Goal: Transaction & Acquisition: Purchase product/service

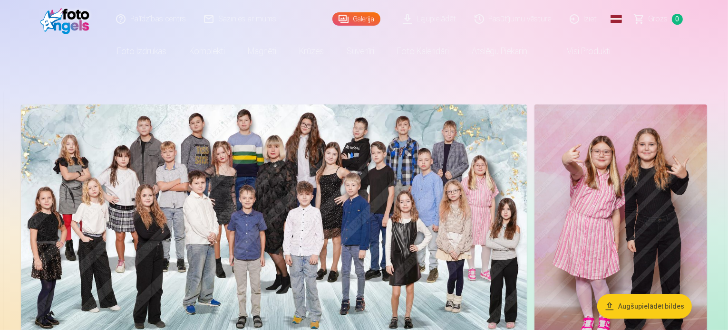
click at [366, 19] on link "Galerija" at bounding box center [356, 18] width 48 height 13
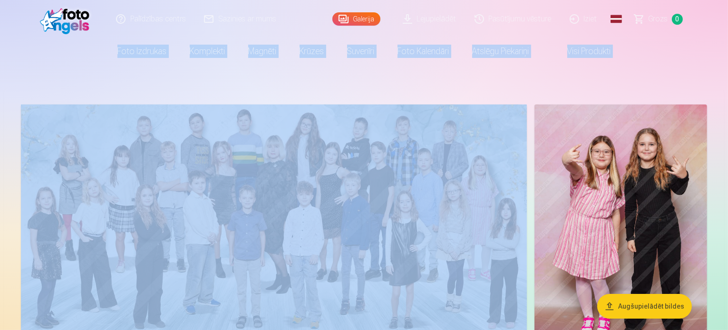
drag, startPoint x: 726, startPoint y: 10, endPoint x: 730, endPoint y: 22, distance: 11.9
click at [727, 22] on html "Palīdzības centrs Sazinies ar mums Galerija Lejupielādēt Pasūtījumu vēsture Izi…" at bounding box center [364, 165] width 728 height 330
click at [712, 41] on nav "Foto izdrukas Augstas kvalitātes fotoattēlu izdrukas 210 gsm papīrs, piesātināt…" at bounding box center [364, 51] width 728 height 27
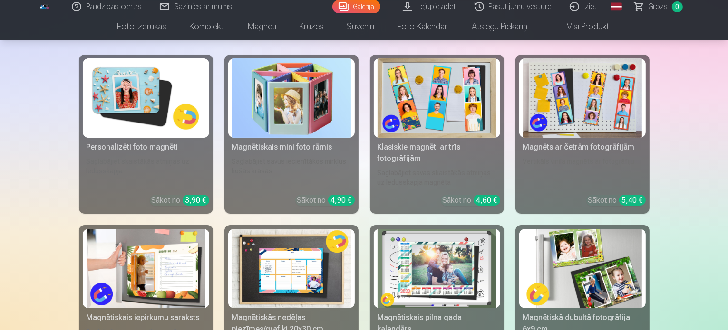
scroll to position [3791, 0]
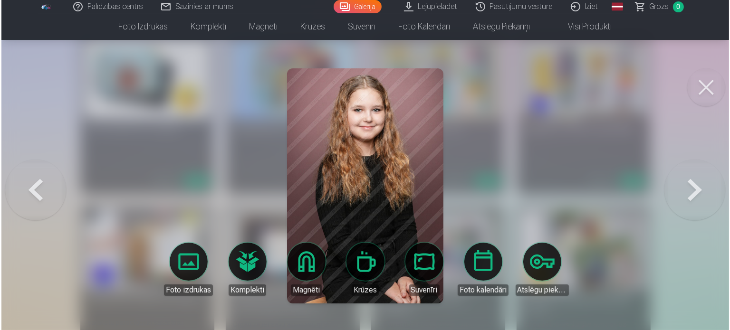
scroll to position [3801, 0]
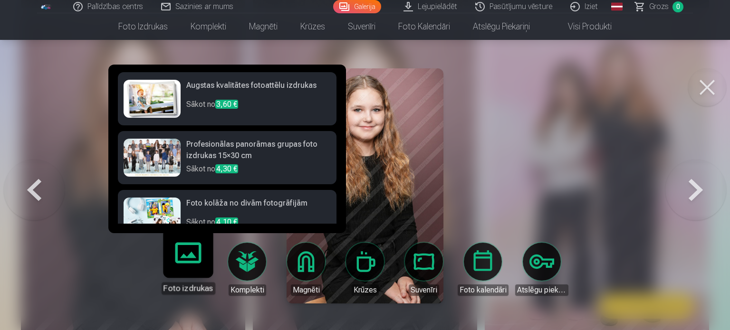
click at [185, 266] on link "Foto izdrukas" at bounding box center [188, 265] width 58 height 58
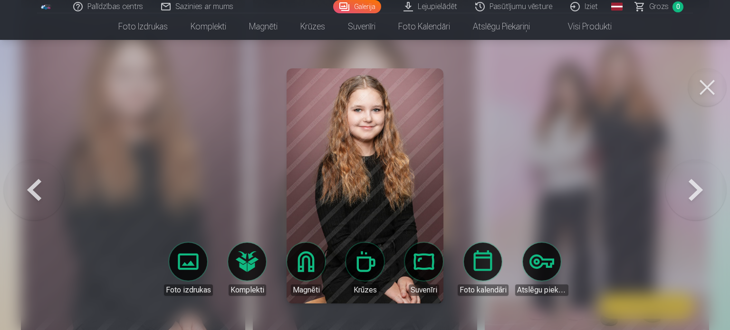
click at [553, 165] on div at bounding box center [365, 165] width 730 height 330
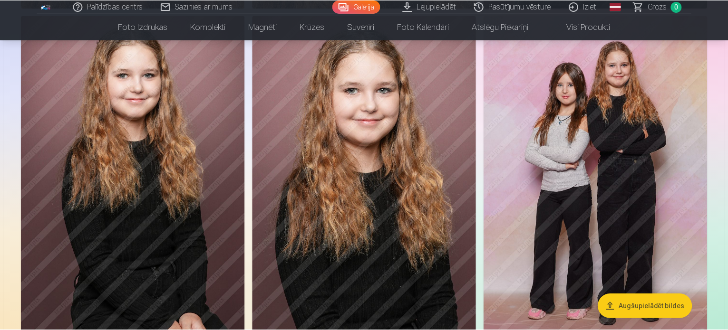
scroll to position [3791, 0]
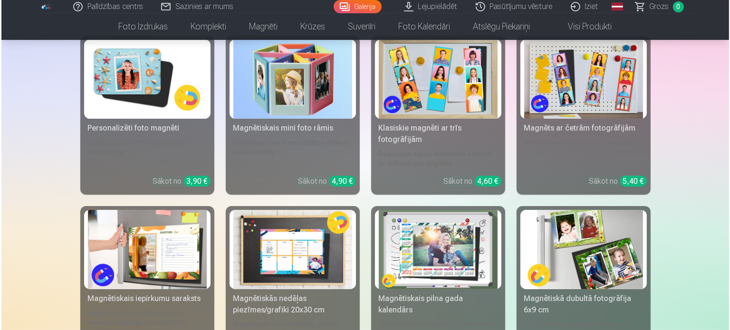
scroll to position [3801, 0]
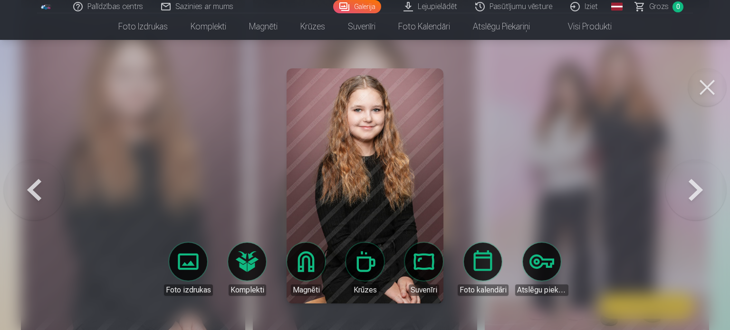
click at [622, 156] on div at bounding box center [365, 165] width 730 height 330
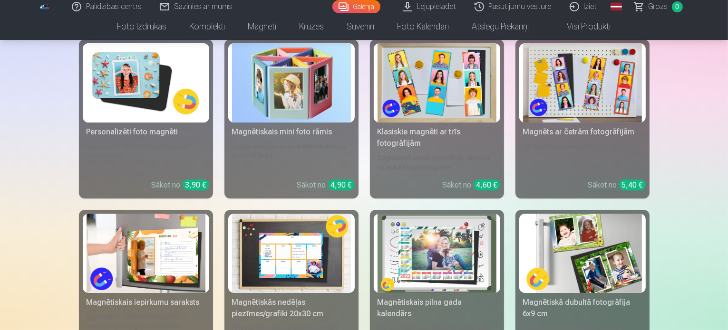
scroll to position [3768, 0]
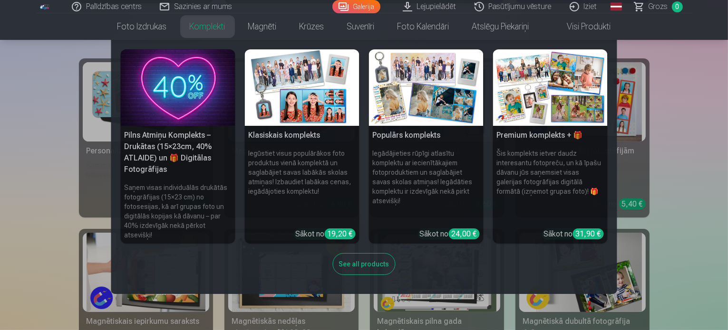
click at [211, 29] on link "Komplekti" at bounding box center [207, 26] width 58 height 27
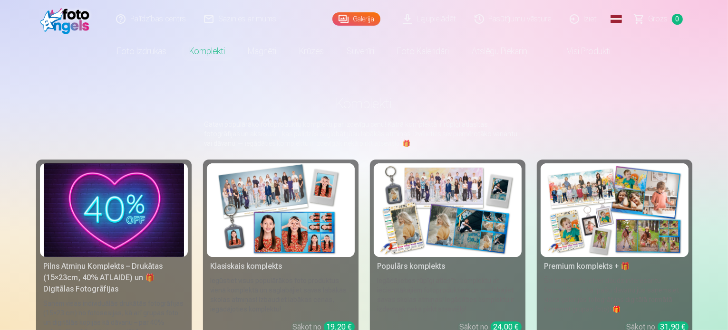
click at [271, 230] on img at bounding box center [281, 211] width 140 height 94
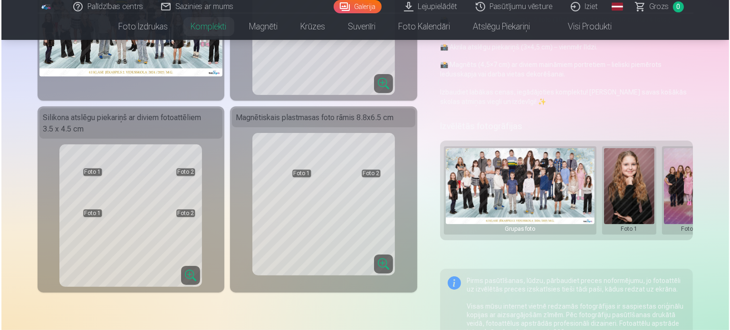
scroll to position [170, 0]
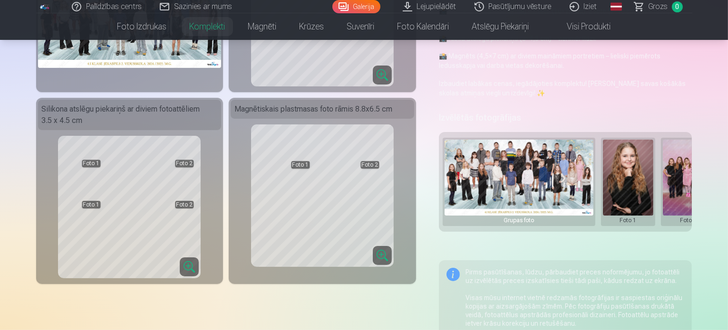
click at [638, 160] on button at bounding box center [628, 182] width 51 height 85
click at [643, 171] on button "Nomainiet foto" at bounding box center [634, 172] width 77 height 27
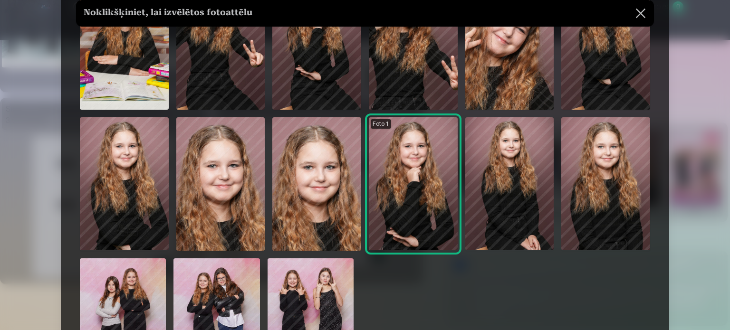
scroll to position [366, 0]
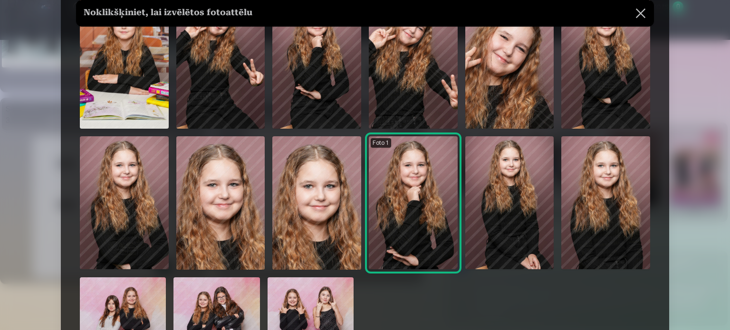
click at [619, 211] on img at bounding box center [605, 202] width 89 height 133
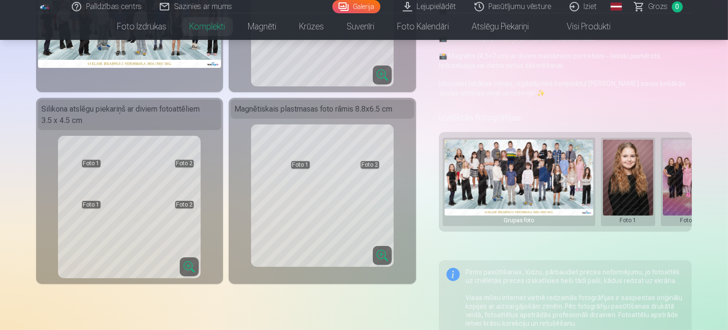
click at [683, 181] on button at bounding box center [688, 182] width 51 height 85
click at [692, 174] on button "Nomainiet foto" at bounding box center [686, 172] width 77 height 27
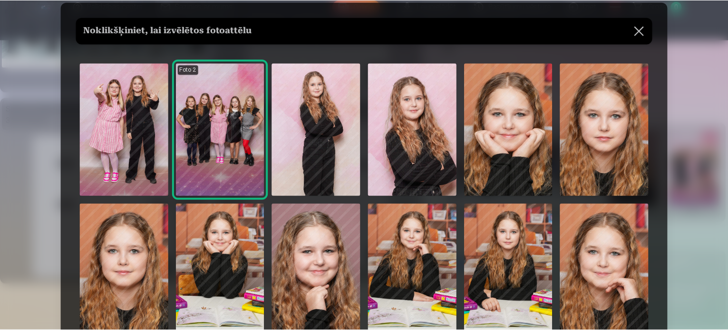
scroll to position [19, 0]
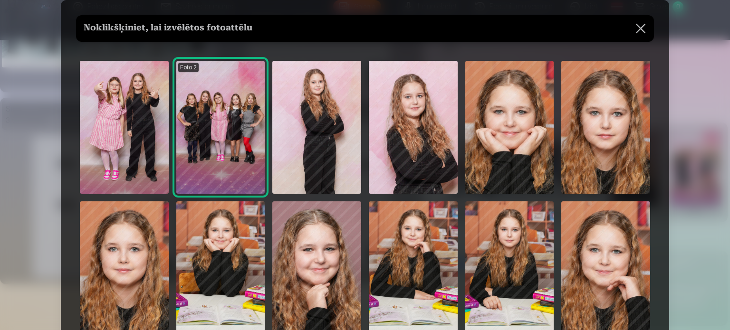
click at [618, 125] on img at bounding box center [605, 127] width 89 height 133
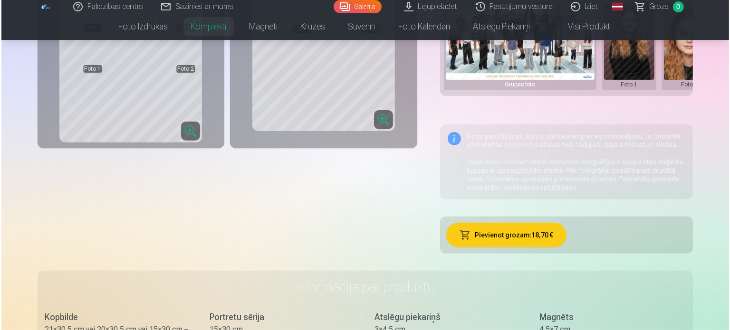
scroll to position [358, 0]
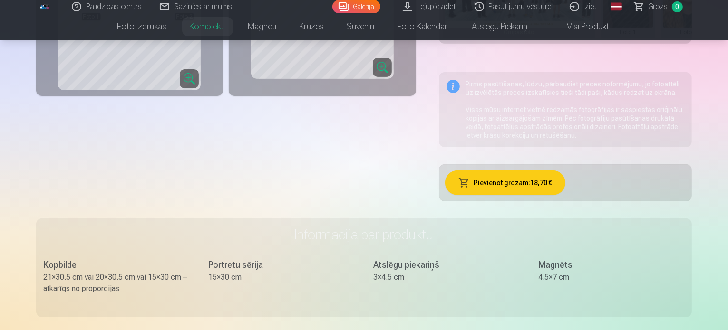
click at [537, 174] on button "Pievienot grozam : 18,70 €" at bounding box center [505, 183] width 120 height 25
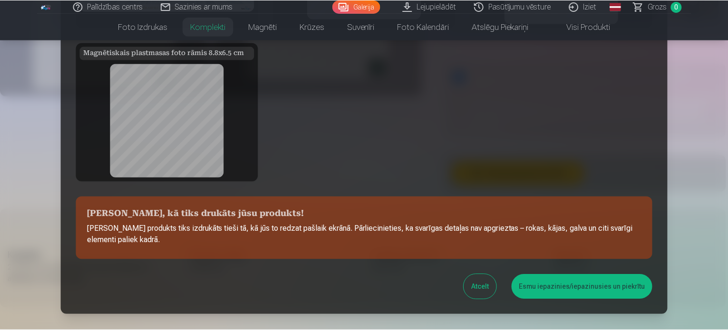
scroll to position [215, 0]
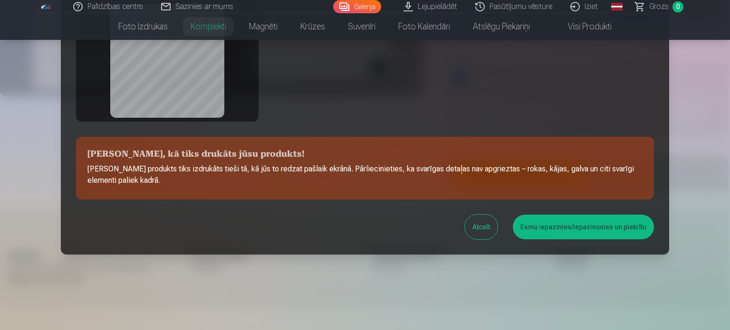
click at [572, 224] on button "Esmu iepazinies/iepazinusies un piekrītu" at bounding box center [583, 227] width 141 height 25
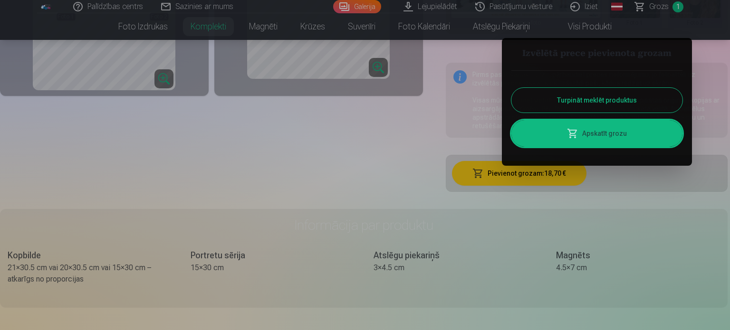
click at [605, 99] on button "Turpināt meklēt produktus" at bounding box center [596, 100] width 171 height 25
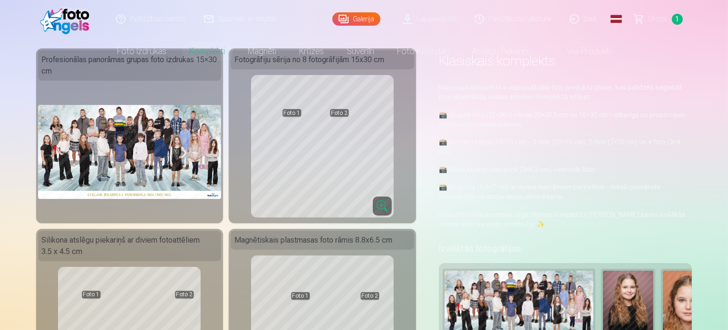
scroll to position [0, 0]
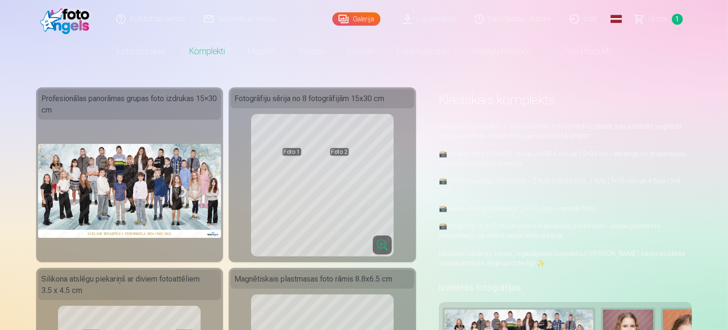
click at [360, 23] on link "Galerija" at bounding box center [356, 18] width 48 height 13
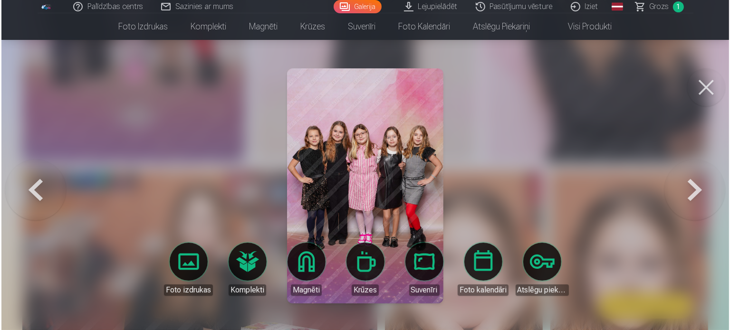
scroll to position [544, 0]
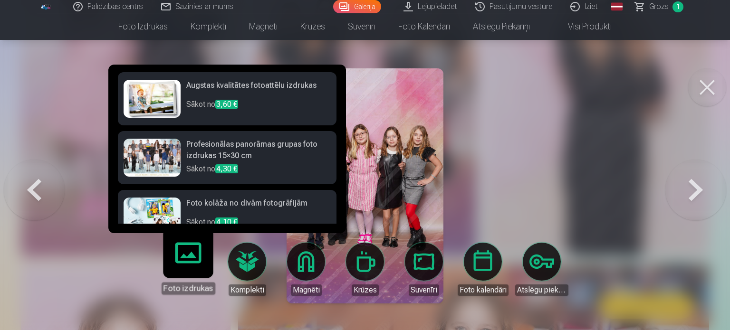
click at [188, 262] on link "Foto izdrukas" at bounding box center [188, 265] width 58 height 58
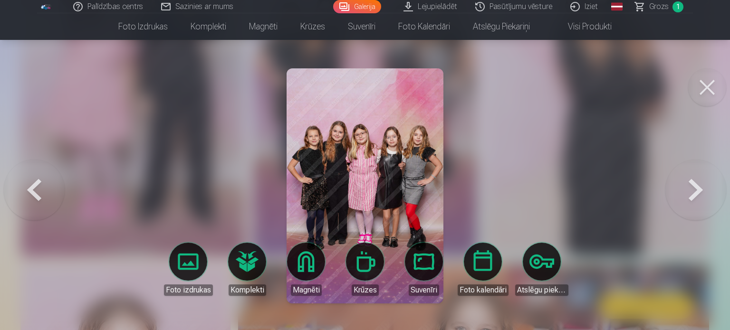
click at [695, 190] on button at bounding box center [695, 186] width 61 height 53
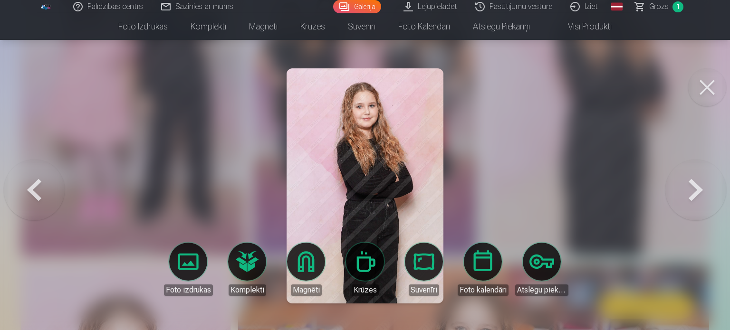
click at [368, 195] on img at bounding box center [365, 185] width 157 height 235
click at [39, 186] on button at bounding box center [34, 186] width 61 height 53
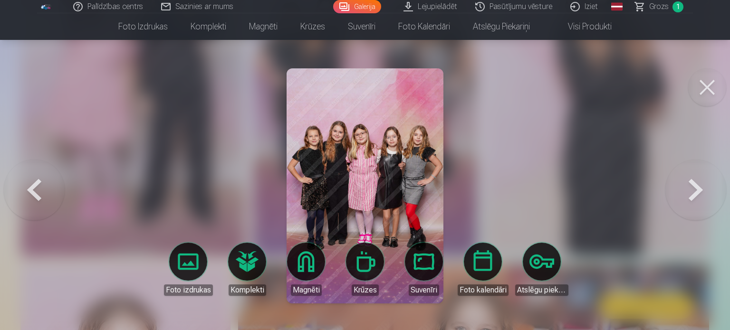
click at [347, 202] on img at bounding box center [365, 185] width 157 height 235
click at [367, 205] on img at bounding box center [365, 185] width 157 height 235
click at [530, 9] on link "Pasūtījumu vēsture" at bounding box center [514, 6] width 95 height 13
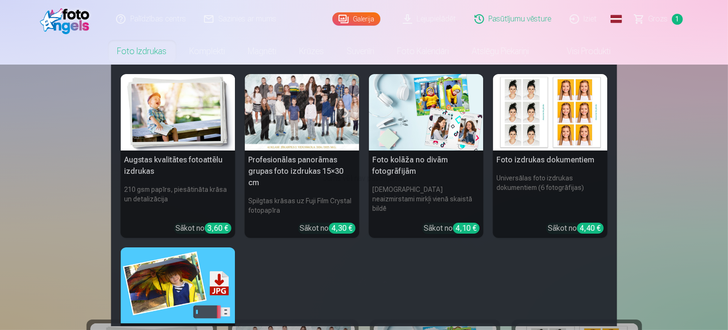
click at [151, 47] on link "Foto izdrukas" at bounding box center [142, 51] width 72 height 27
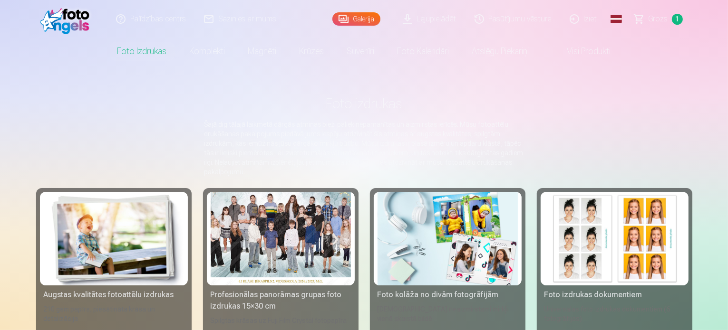
click at [369, 20] on link "Galerija" at bounding box center [356, 18] width 48 height 13
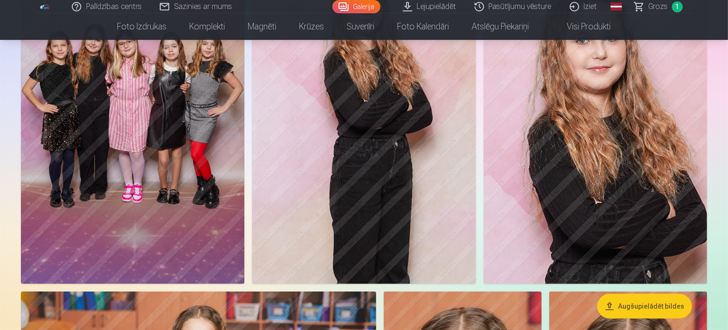
scroll to position [491, 0]
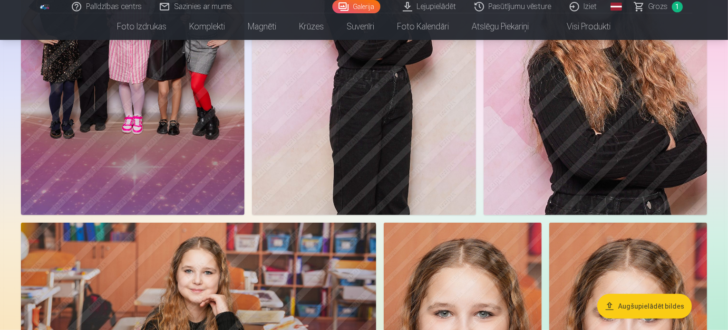
click at [244, 185] on img at bounding box center [132, 48] width 223 height 336
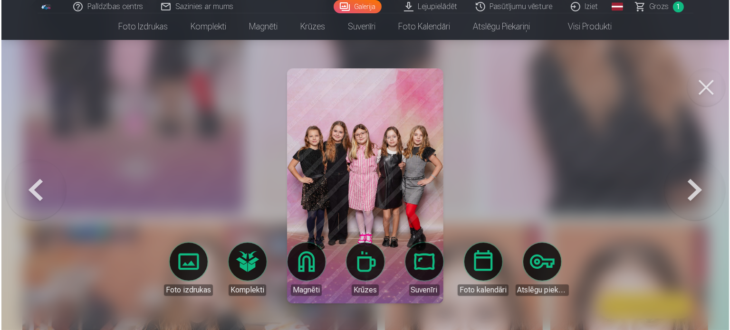
scroll to position [492, 0]
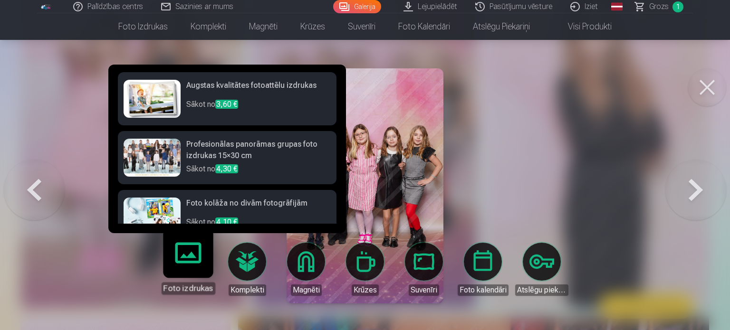
click at [231, 106] on span "3,60 €" at bounding box center [226, 104] width 23 height 9
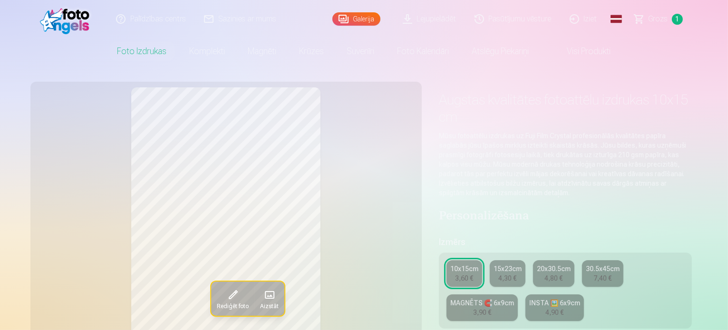
click at [548, 260] on link "20x30.5cm 4,80 €" at bounding box center [553, 273] width 41 height 27
click at [513, 274] on div "4,30 €" at bounding box center [507, 279] width 18 height 10
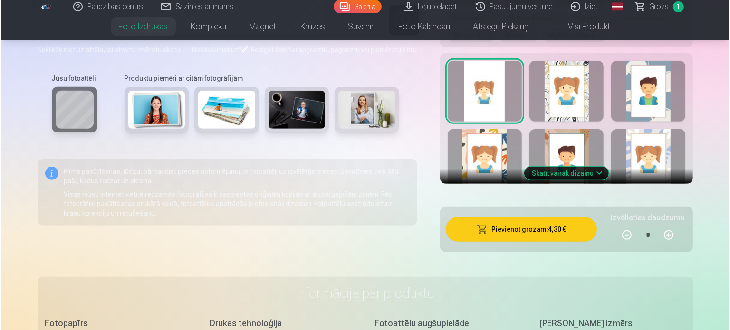
scroll to position [622, 0]
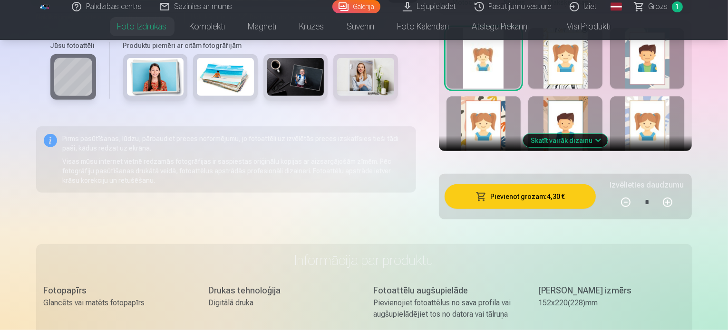
click at [544, 184] on button "Pievienot grozam : 4,30 €" at bounding box center [520, 196] width 152 height 25
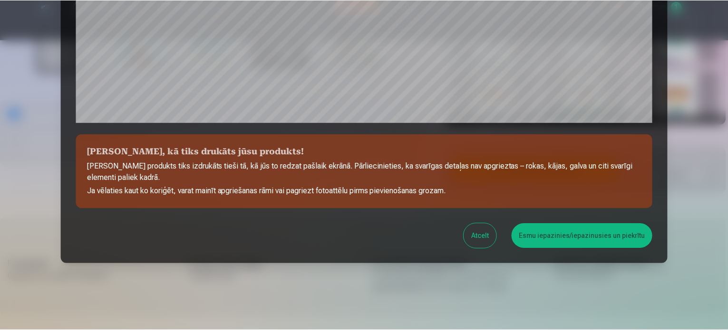
scroll to position [354, 0]
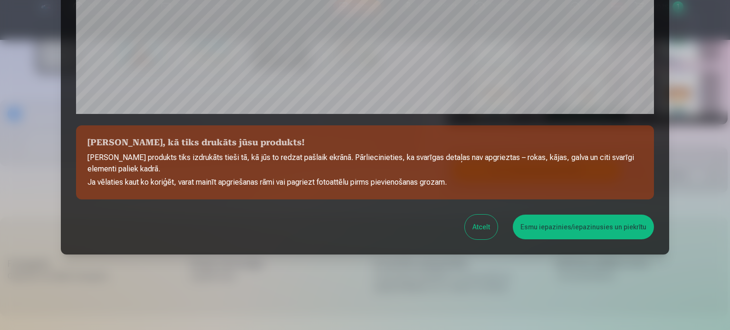
click at [582, 220] on button "Esmu iepazinies/iepazinusies un piekrītu" at bounding box center [583, 227] width 141 height 25
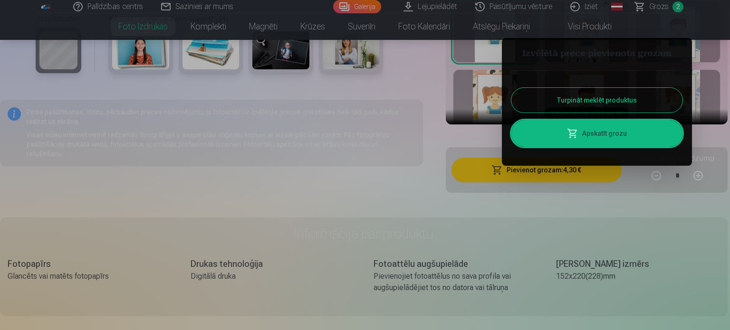
click at [599, 143] on link "Apskatīt grozu" at bounding box center [596, 133] width 171 height 27
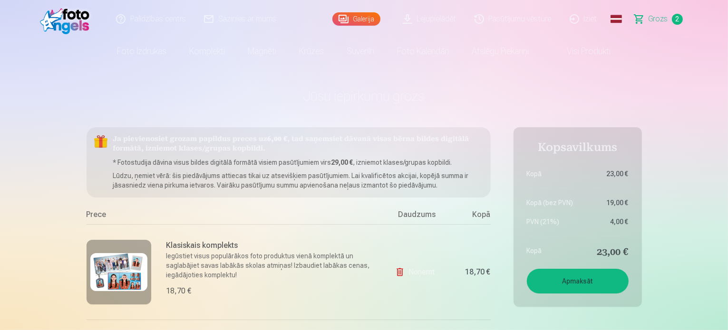
click at [360, 20] on link "Galerija" at bounding box center [356, 18] width 48 height 13
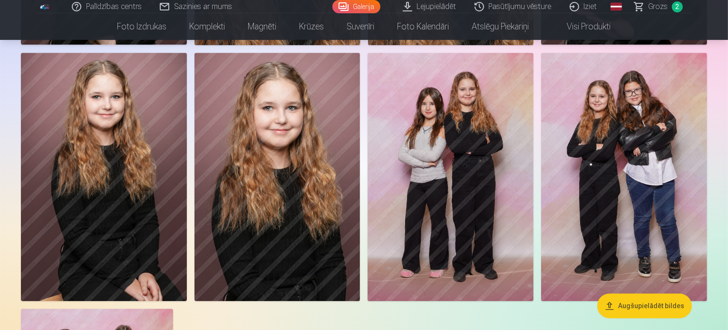
scroll to position [2449, 0]
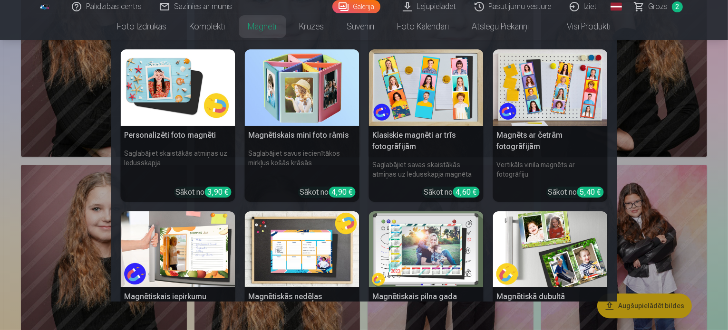
click at [201, 98] on img at bounding box center [178, 87] width 115 height 77
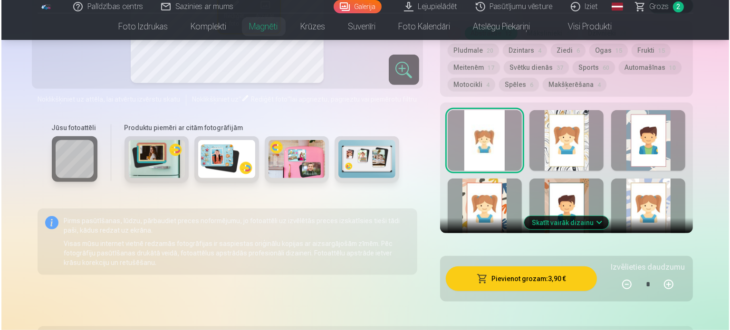
scroll to position [565, 0]
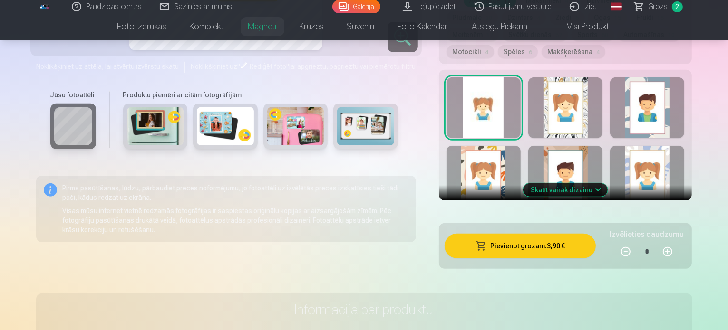
click at [679, 243] on button at bounding box center [667, 252] width 23 height 23
click at [637, 245] on button at bounding box center [625, 252] width 23 height 23
type input "*"
click at [575, 234] on button "Pievienot grozam : 3,90 €" at bounding box center [520, 246] width 152 height 25
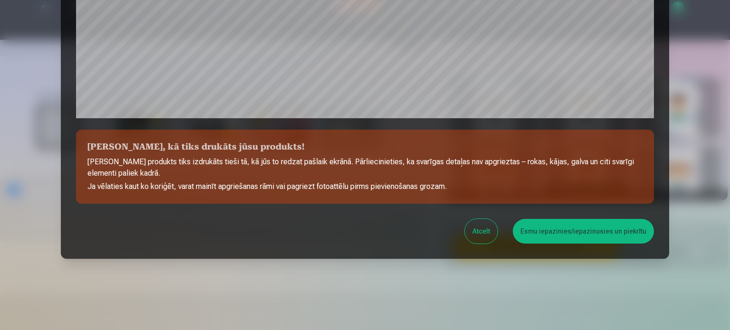
scroll to position [354, 0]
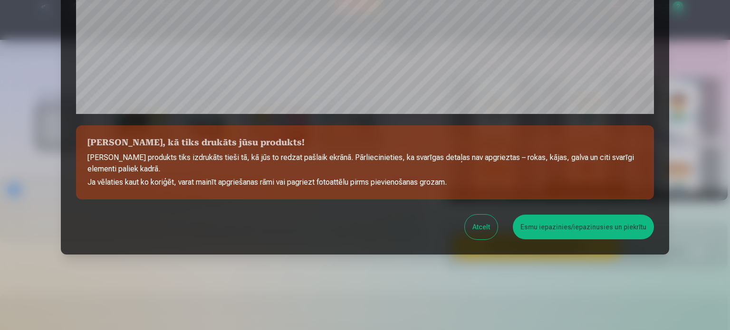
click at [575, 232] on button "Esmu iepazinies/iepazinusies un piekrītu" at bounding box center [583, 227] width 141 height 25
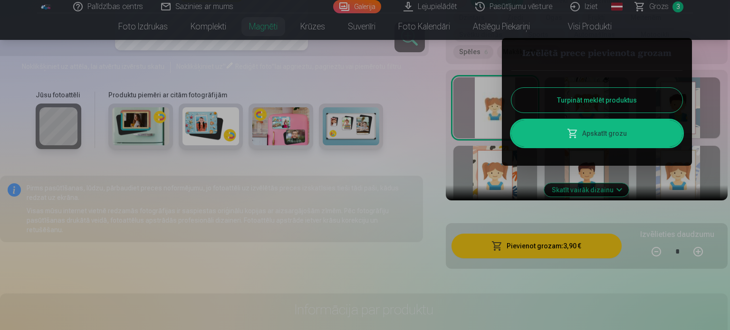
click at [614, 141] on link "Apskatīt grozu" at bounding box center [596, 133] width 171 height 27
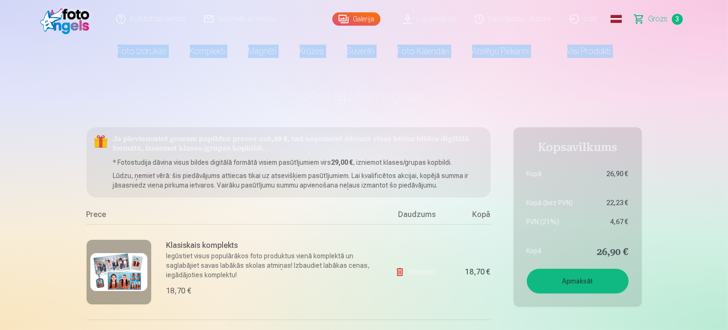
drag, startPoint x: 727, startPoint y: 20, endPoint x: 730, endPoint y: 43, distance: 22.9
click at [727, 43] on html "Palīdzības centrs Sazinies ar mums Galerija Lejupielādēt Pasūtījumu vēsture Izi…" at bounding box center [364, 165] width 728 height 330
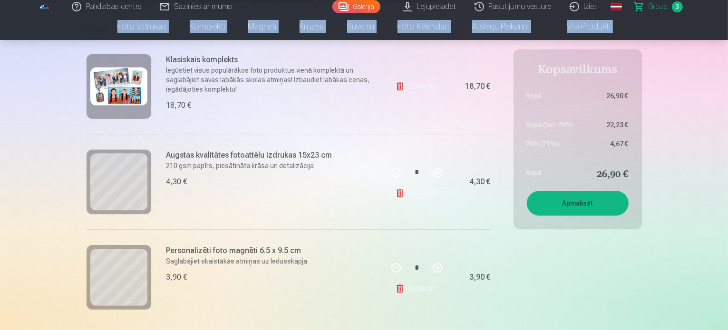
scroll to position [170, 0]
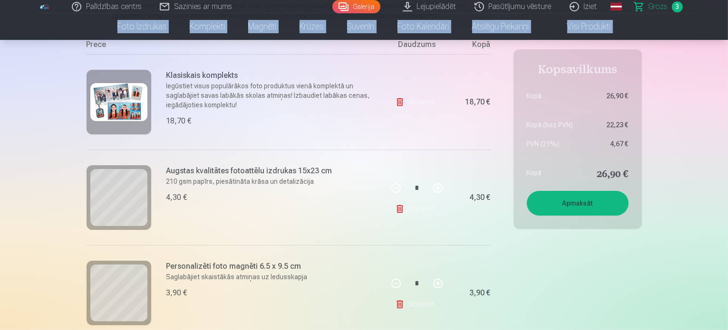
click at [437, 280] on button at bounding box center [437, 283] width 23 height 23
type input "*"
click at [580, 196] on button "Apmaksāt" at bounding box center [578, 203] width 102 height 25
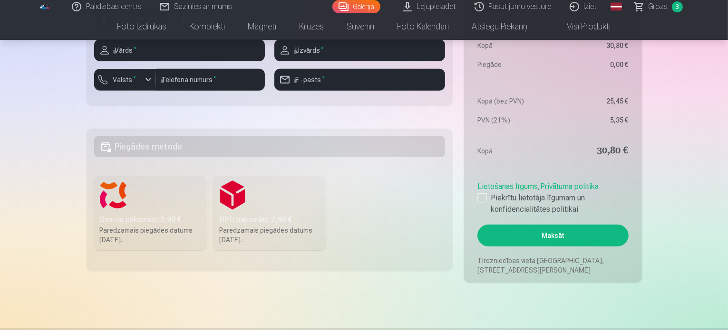
scroll to position [485, 0]
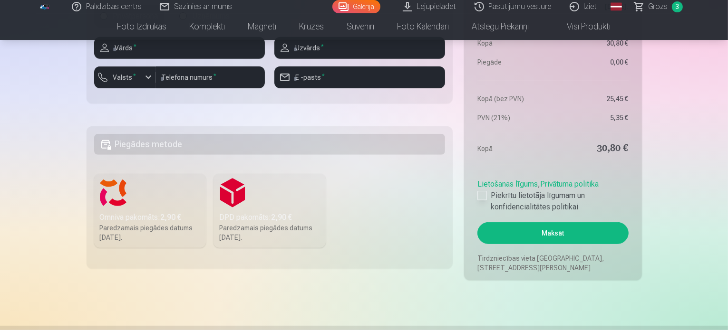
click at [479, 197] on div at bounding box center [482, 196] width 10 height 10
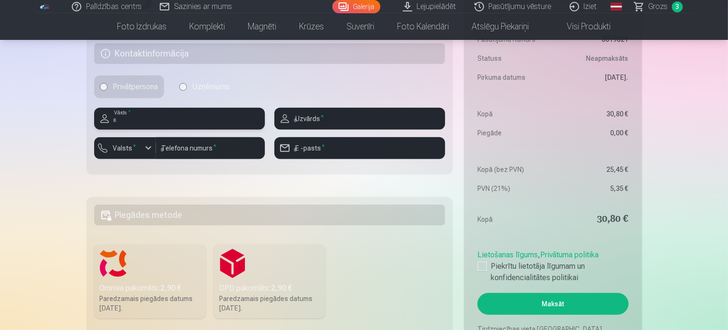
click at [154, 121] on input "text" at bounding box center [179, 119] width 171 height 22
type input "******"
click at [329, 118] on input "text" at bounding box center [359, 119] width 171 height 22
type input "********"
click at [147, 145] on div "button" at bounding box center [148, 148] width 11 height 11
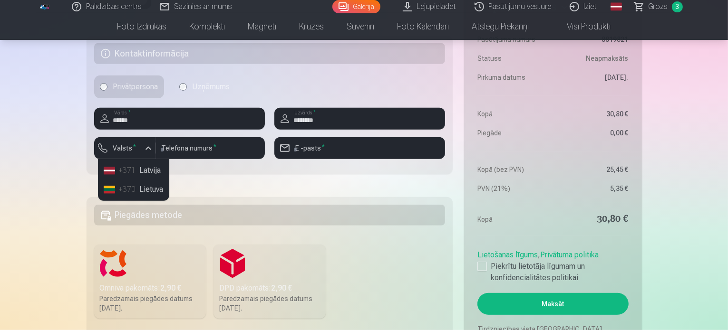
click at [152, 168] on li "+371 Latvija" at bounding box center [133, 170] width 67 height 19
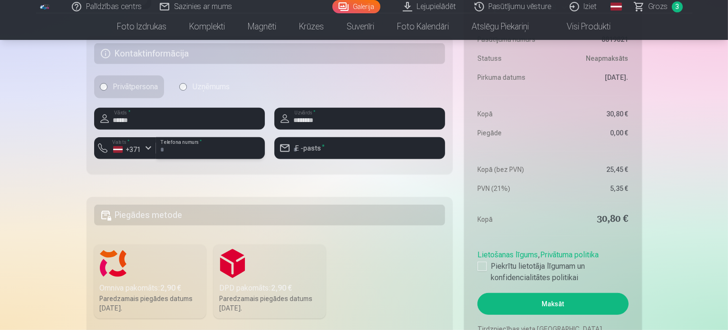
click at [224, 147] on input "number" at bounding box center [210, 148] width 109 height 22
type input "********"
click at [330, 146] on input "email" at bounding box center [359, 148] width 171 height 22
type input "**********"
click at [161, 292] on label "Omniva pakomāts : 2,90 € Paredzamais piegādes datums 30.08.2025." at bounding box center [150, 282] width 112 height 74
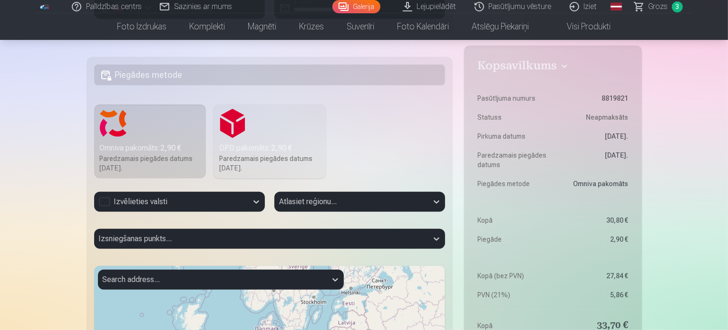
scroll to position [558, 0]
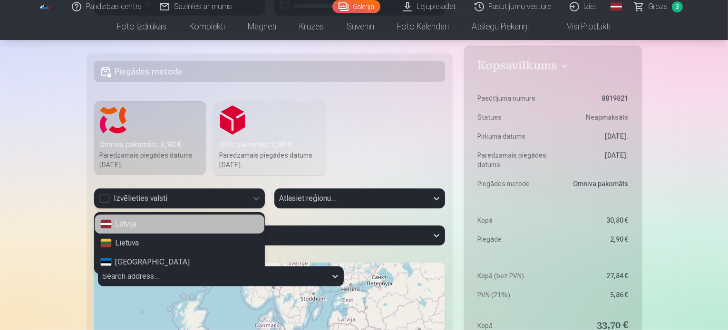
click at [101, 199] on div "Izvēlieties valsti" at bounding box center [171, 198] width 144 height 11
click at [152, 222] on div "Latvija" at bounding box center [180, 224] width 170 height 19
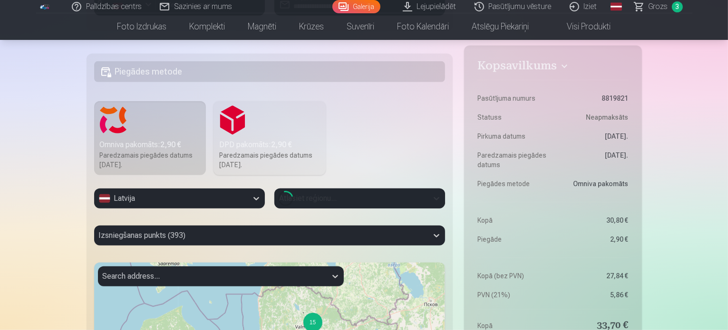
click at [350, 197] on div "Loading..." at bounding box center [359, 199] width 171 height 20
click at [307, 231] on div "Izsniegšanas punkts (393)" at bounding box center [269, 236] width 351 height 20
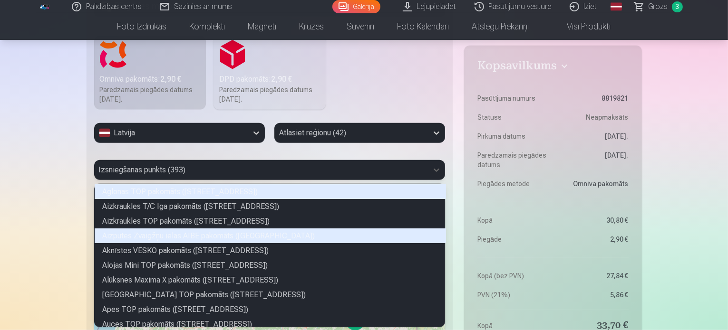
scroll to position [140, 348]
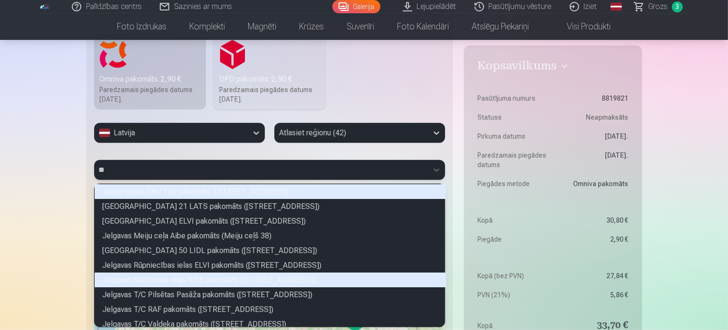
type input "***"
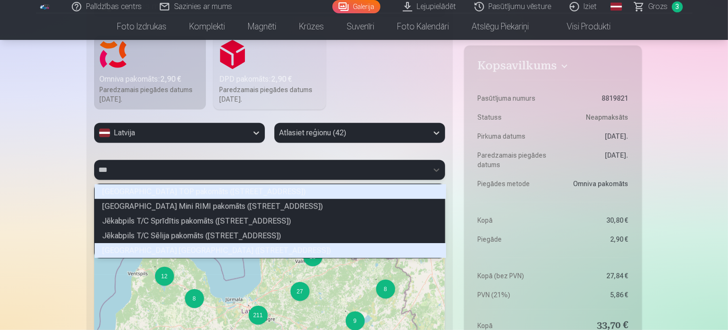
click at [285, 251] on div "Jēkabpils Vienības ielas Mego pakomāts (Vienības iela 1A)" at bounding box center [270, 250] width 351 height 15
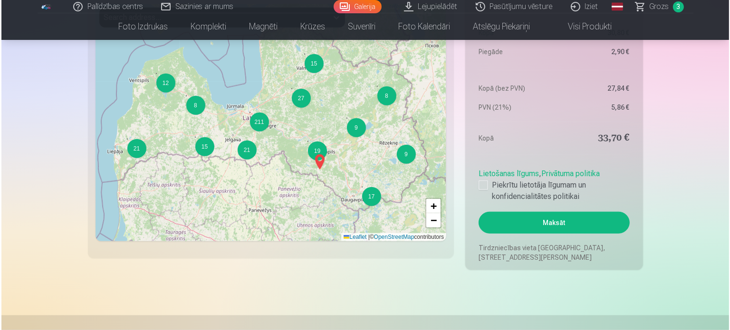
scroll to position [819, 0]
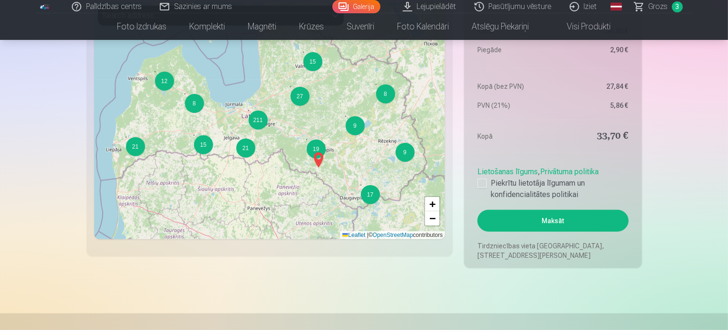
click at [576, 224] on button "Maksāt" at bounding box center [552, 221] width 151 height 22
